Goal: Navigation & Orientation: Find specific page/section

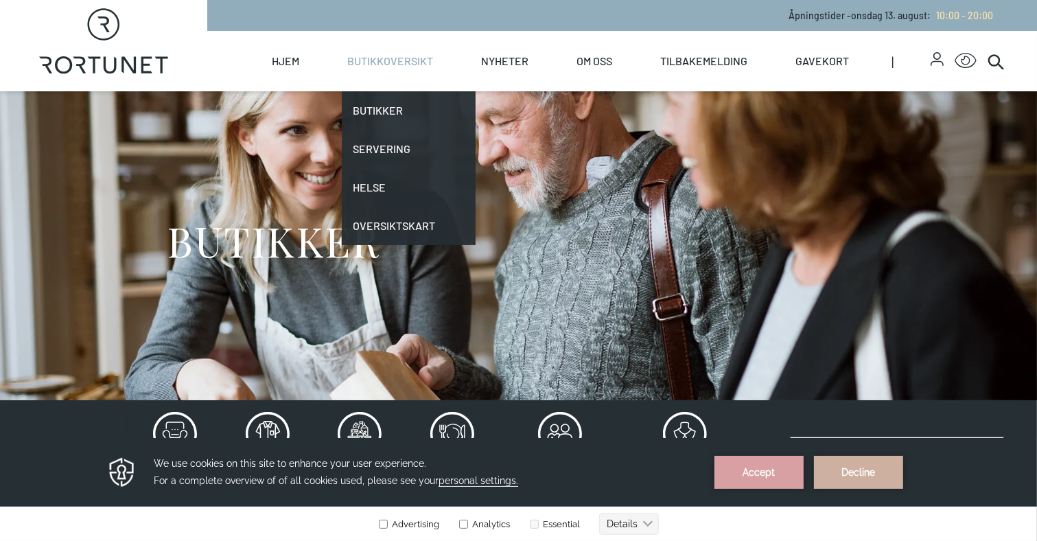
click at [373, 66] on link "Butikkoversikt" at bounding box center [390, 61] width 86 height 60
click at [373, 112] on link "Butikker" at bounding box center [409, 110] width 134 height 38
click at [368, 106] on link "Butikker" at bounding box center [409, 110] width 134 height 38
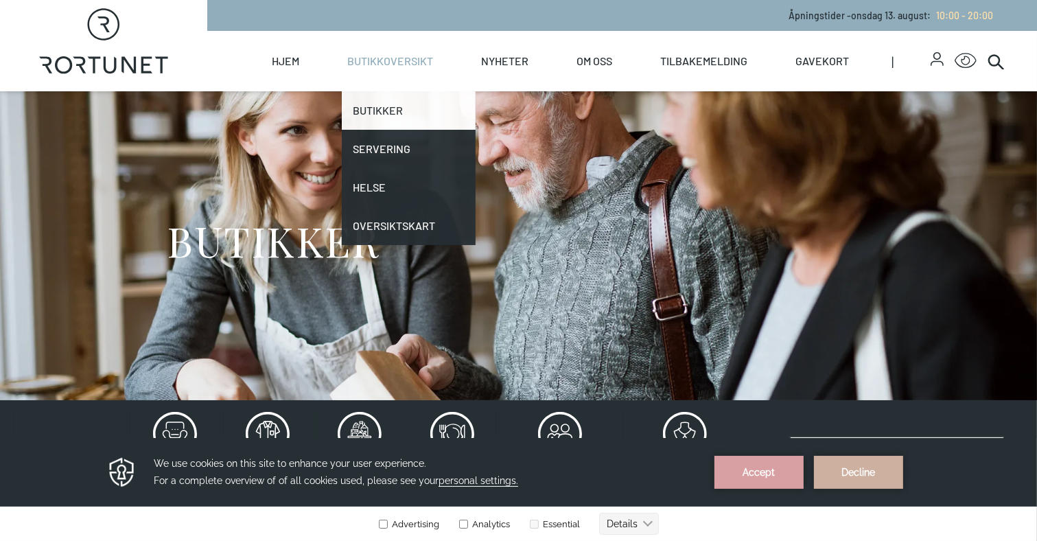
click at [368, 106] on link "Butikker" at bounding box center [409, 110] width 134 height 38
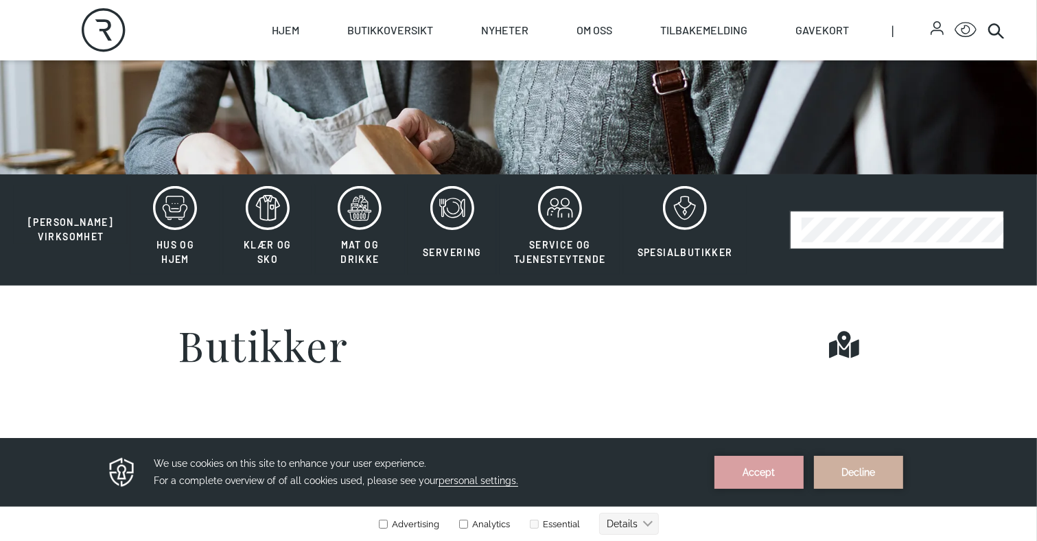
scroll to position [343, 0]
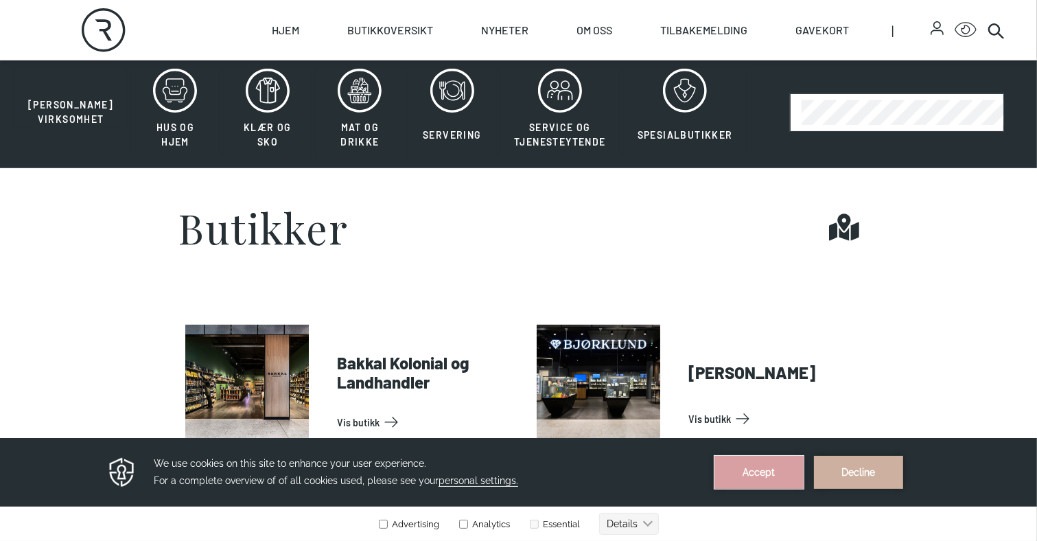
drag, startPoint x: 786, startPoint y: 471, endPoint x: 770, endPoint y: 880, distance: 409.9
click at [786, 471] on button "Accept" at bounding box center [758, 471] width 89 height 33
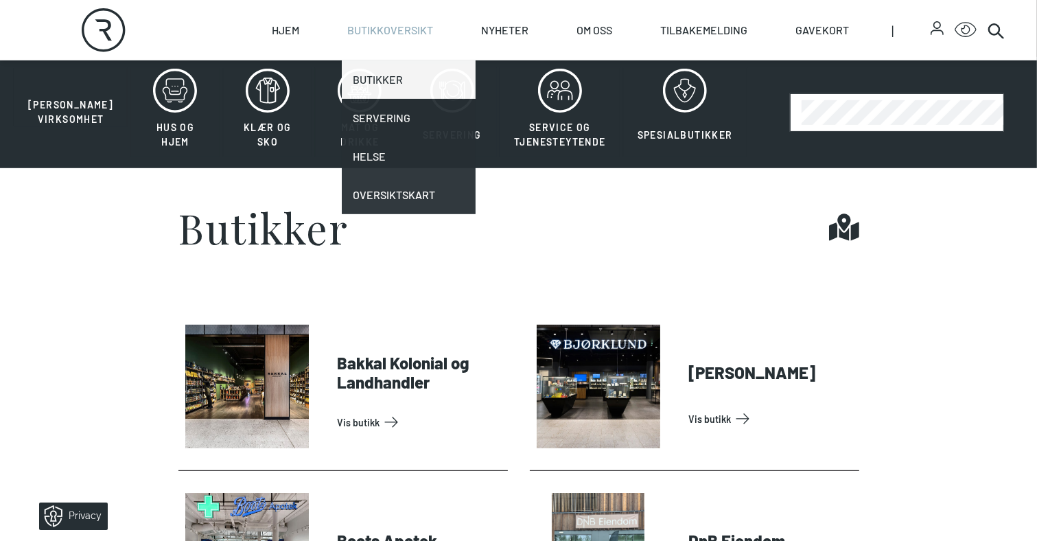
click at [376, 77] on link "Butikker" at bounding box center [409, 79] width 134 height 38
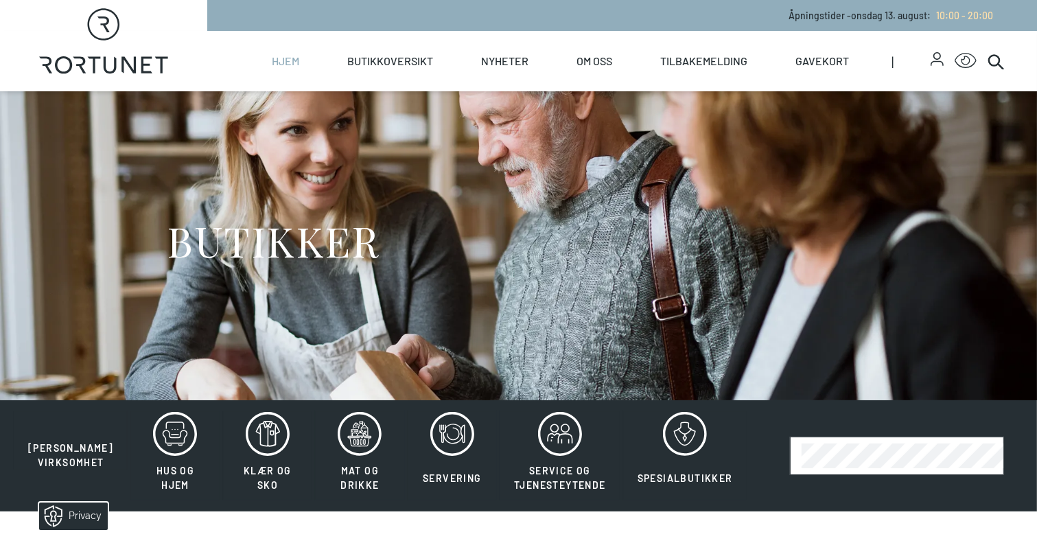
click at [291, 67] on link "Hjem" at bounding box center [285, 61] width 27 height 60
select select "NO"
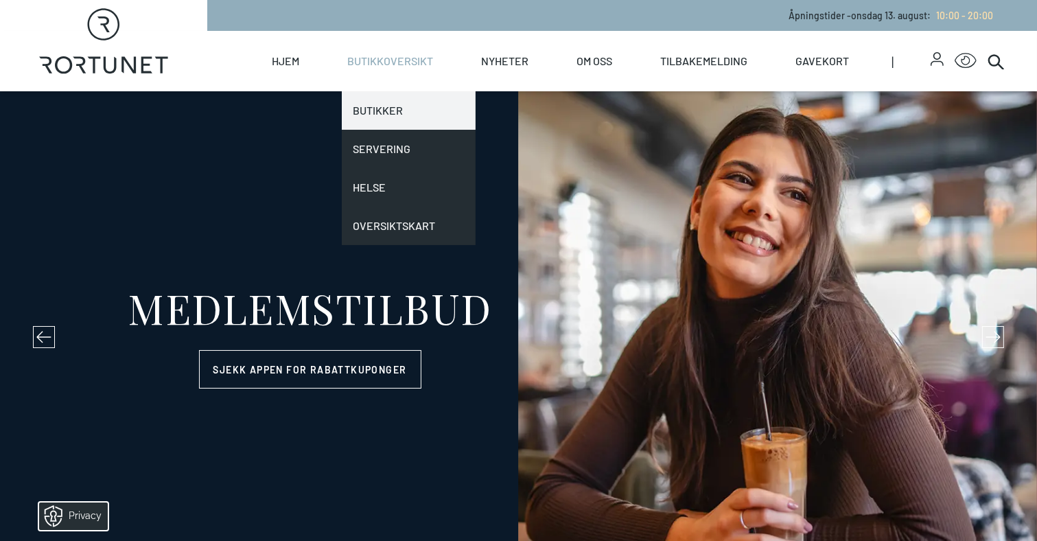
click at [380, 109] on link "Butikker" at bounding box center [409, 110] width 134 height 38
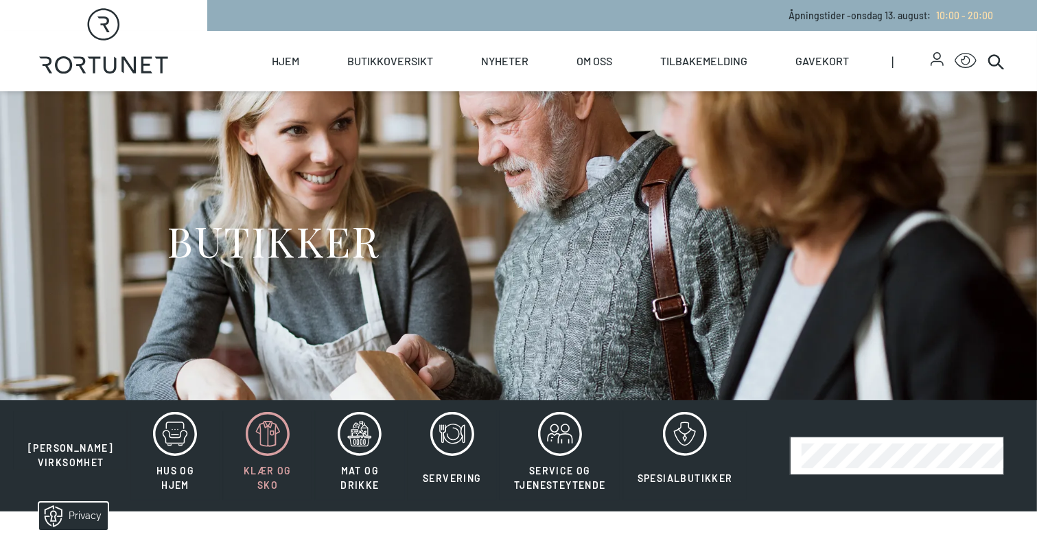
click at [246, 452] on icon at bounding box center [268, 434] width 44 height 44
click at [246, 448] on icon at bounding box center [268, 434] width 44 height 44
click at [240, 477] on span "Klær og sko" at bounding box center [267, 477] width 60 height 29
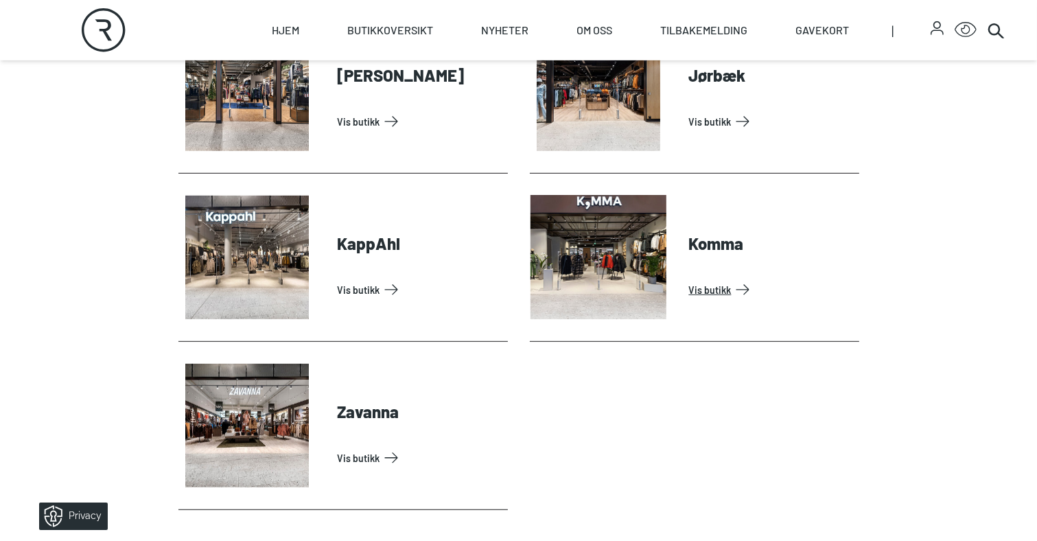
scroll to position [617, 0]
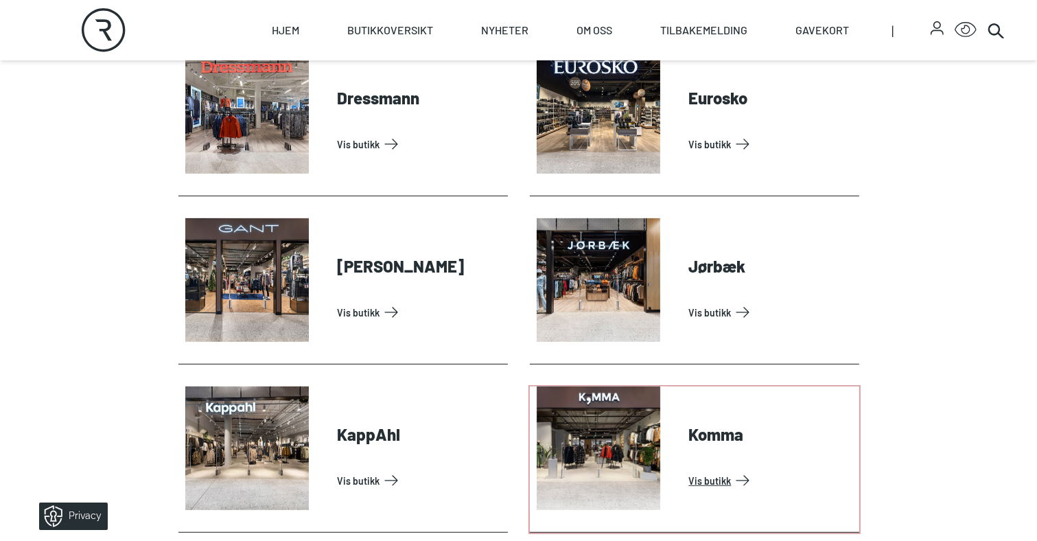
click at [718, 469] on link "Vis butikk" at bounding box center [771, 480] width 165 height 22
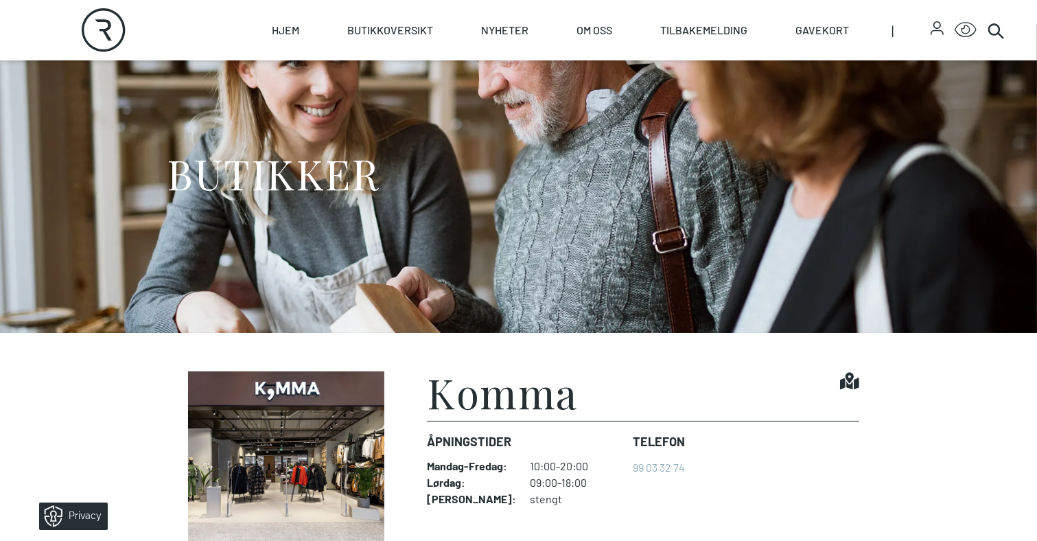
scroll to position [274, 0]
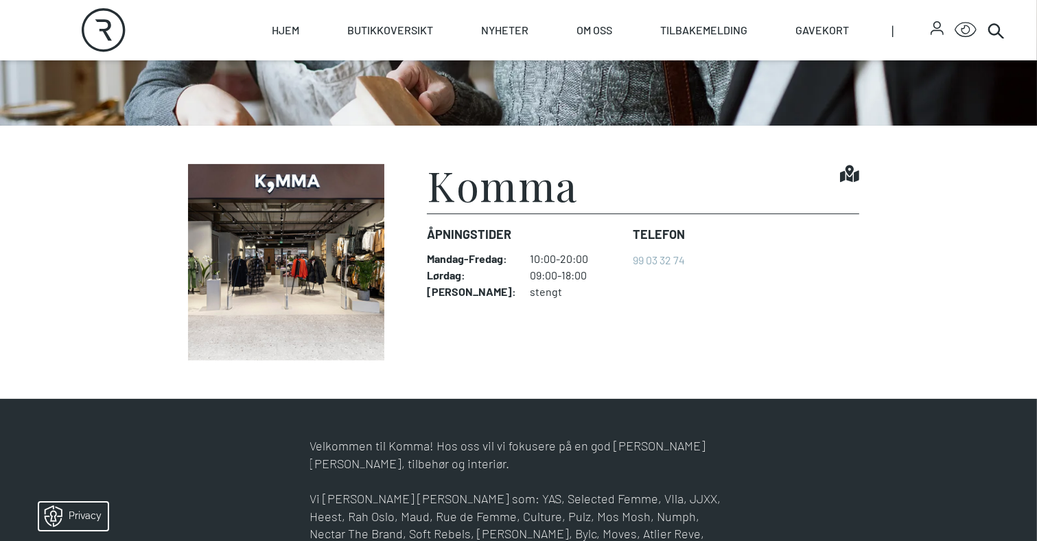
click at [307, 257] on img at bounding box center [286, 262] width 216 height 196
